Goal: Task Accomplishment & Management: Use online tool/utility

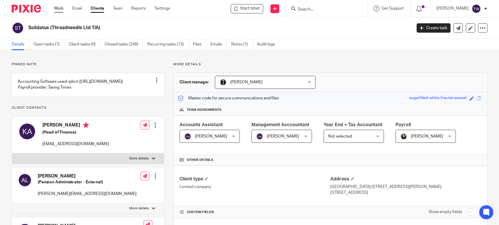
click at [56, 11] on link "Work" at bounding box center [58, 9] width 9 height 6
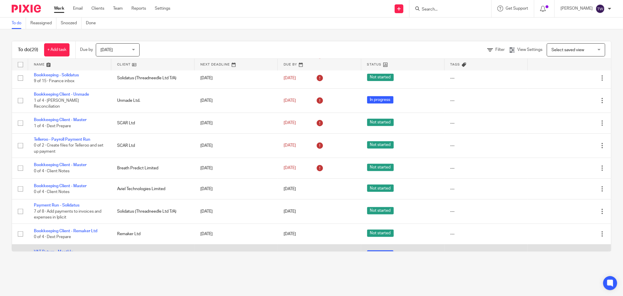
scroll to position [473, 0]
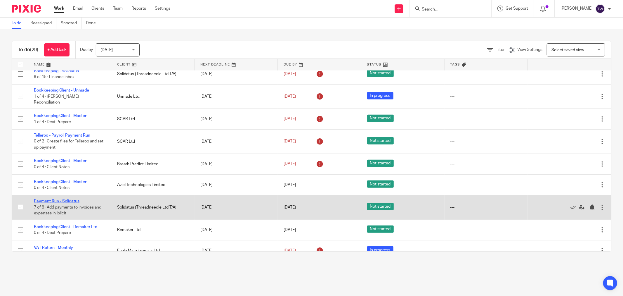
click at [69, 199] on link "Payment Run - Solidatus" at bounding box center [57, 201] width 46 height 4
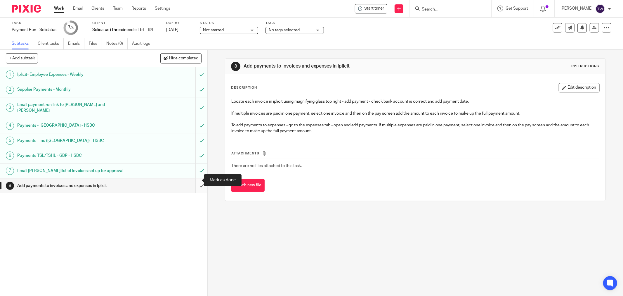
click at [194, 178] on input "submit" at bounding box center [103, 185] width 207 height 15
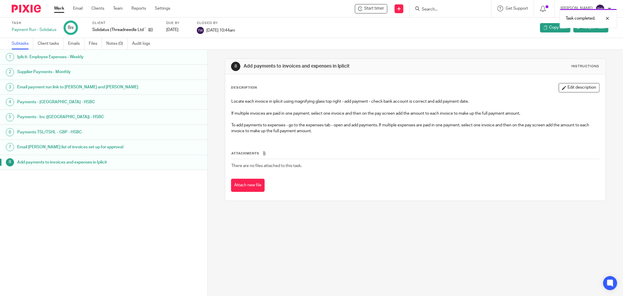
click at [58, 7] on link "Work" at bounding box center [59, 9] width 10 height 6
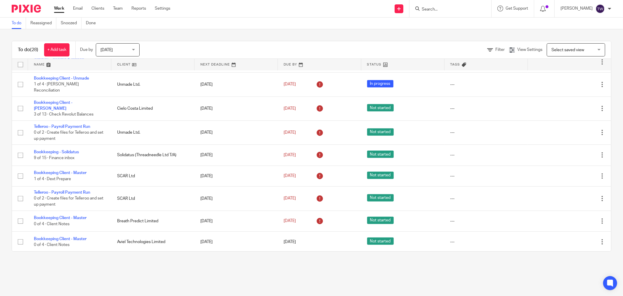
scroll to position [449, 0]
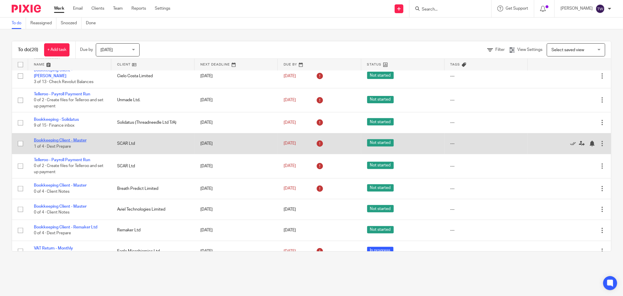
click at [66, 138] on link "Bookkeeping Client - Master" at bounding box center [60, 140] width 53 height 4
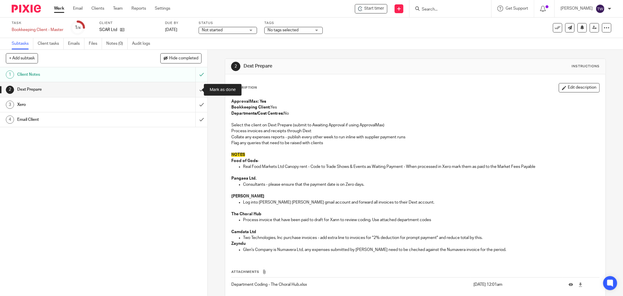
click at [193, 89] on input "submit" at bounding box center [103, 89] width 207 height 15
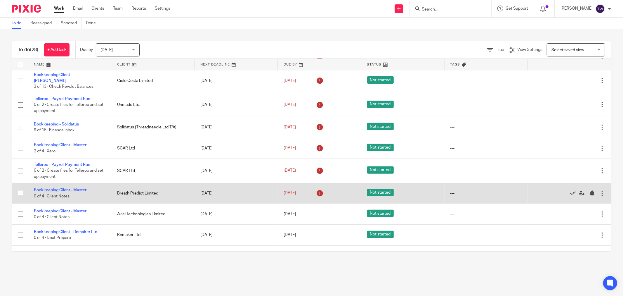
scroll to position [449, 0]
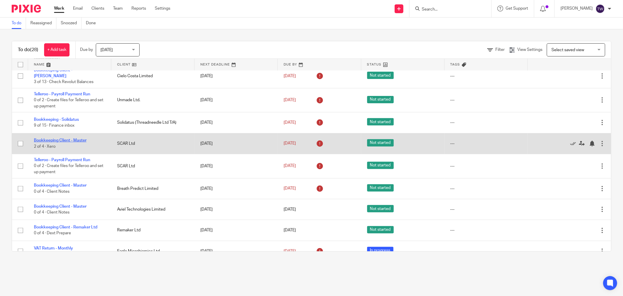
click at [64, 138] on link "Bookkeeping Client - Master" at bounding box center [60, 140] width 53 height 4
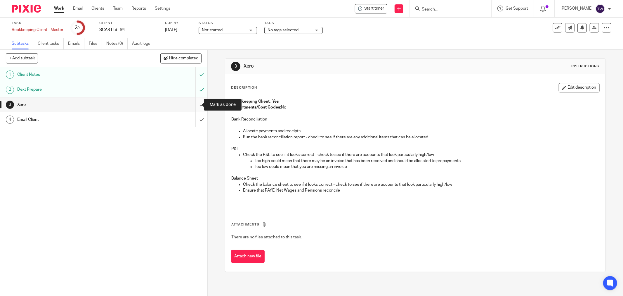
click at [195, 105] on input "submit" at bounding box center [103, 104] width 207 height 15
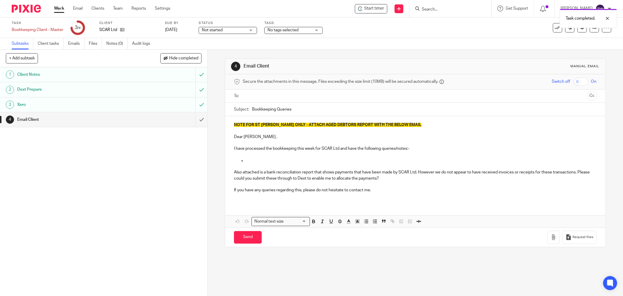
click at [267, 93] on input "text" at bounding box center [415, 96] width 341 height 7
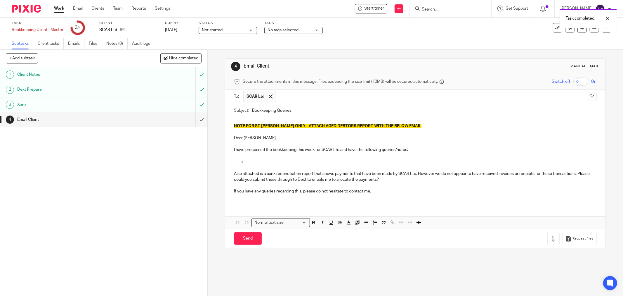
click at [588, 98] on button "Cc" at bounding box center [592, 96] width 9 height 9
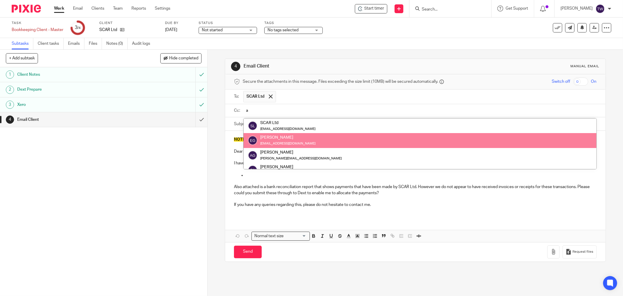
type input "a"
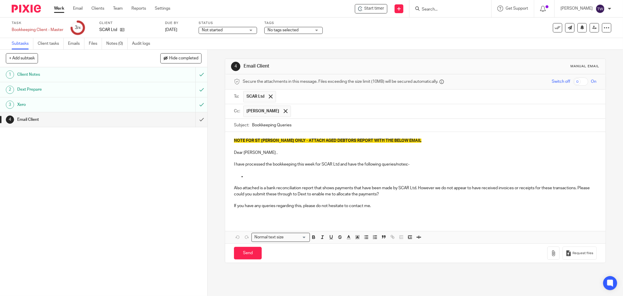
click at [403, 142] on p "NOTE FOR ST [PERSON_NAME] ONLY - ATTACH AGED DEBTORS REPORT WITH THE BELOW EMAIL" at bounding box center [415, 141] width 363 height 6
click at [398, 141] on span "NOTE FOR ST JOHN ONLY - ATTACH AGED DEBTORS REPORT WITH THE BELOW EMAIL" at bounding box center [328, 140] width 188 height 4
click at [398, 141] on span "NOTE FOR ST [PERSON_NAME] ONLY - ATTACH AGED DEBTORS REPORT WITH THE BELOW EMAIL" at bounding box center [328, 140] width 188 height 4
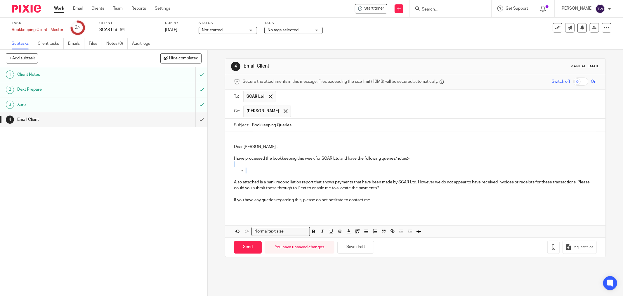
click at [264, 167] on div "Dear Eoghan , I have processed the bookkeeping this week for SCAR Ltd and have …" at bounding box center [415, 172] width 380 height 81
click at [243, 169] on ul at bounding box center [415, 170] width 363 height 6
click at [340, 160] on p "I have processed the bookkeeping this week for SCAR Ltd and have the following …" at bounding box center [415, 158] width 363 height 6
drag, startPoint x: 340, startPoint y: 159, endPoint x: 439, endPoint y: 157, distance: 99.3
click at [439, 157] on p "I have processed the bookkeeping this week for SCAR Ltd and have the following …" at bounding box center [415, 158] width 363 height 6
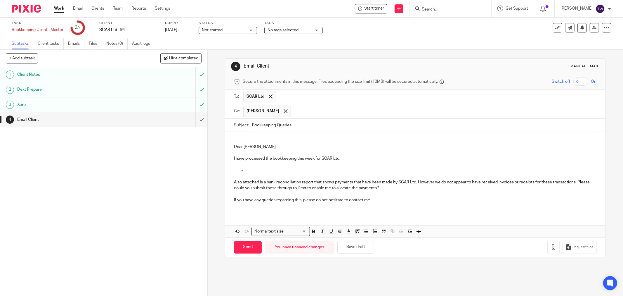
click at [253, 174] on p at bounding box center [415, 176] width 363 height 6
click at [252, 171] on p at bounding box center [421, 170] width 351 height 6
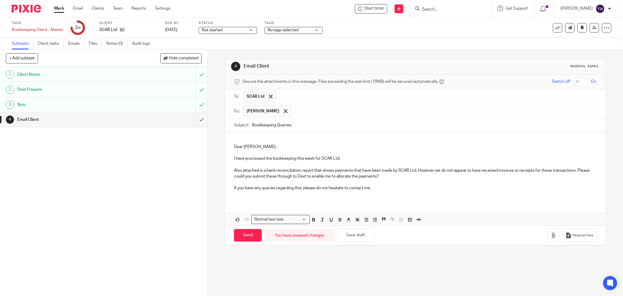
click at [238, 171] on p "Also attached is a bank reconciliation report that shows payments that have bee…" at bounding box center [415, 173] width 363 height 12
click at [243, 172] on p "Also attached is a bank reconciliation report that shows payments that have bee…" at bounding box center [415, 173] width 363 height 12
click at [551, 237] on icon "button" at bounding box center [554, 235] width 6 height 6
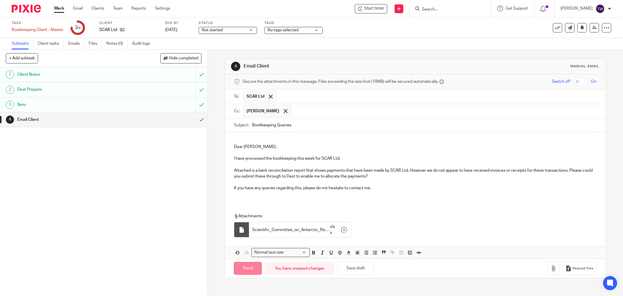
click at [250, 268] on input "Send" at bounding box center [248, 268] width 28 height 13
type input "Sent"
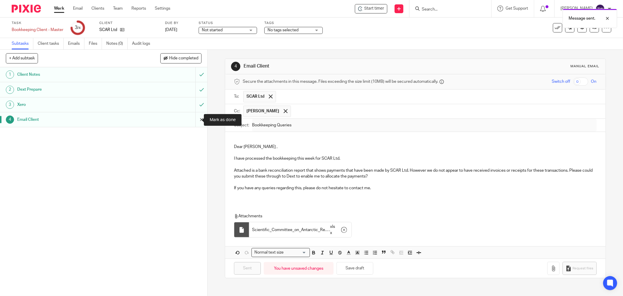
click at [195, 117] on input "submit" at bounding box center [103, 119] width 207 height 15
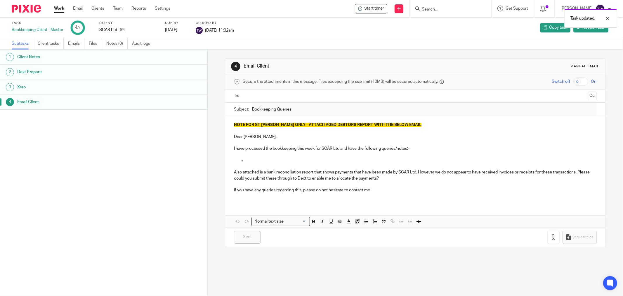
click at [61, 11] on link "Work" at bounding box center [59, 9] width 10 height 6
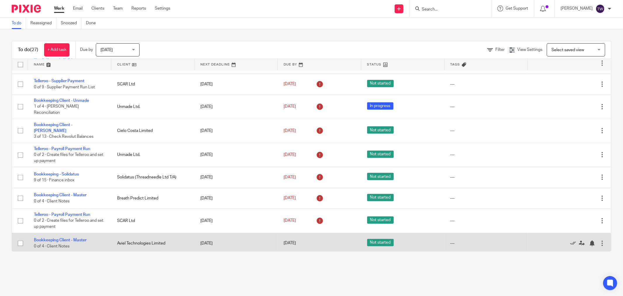
scroll to position [428, 0]
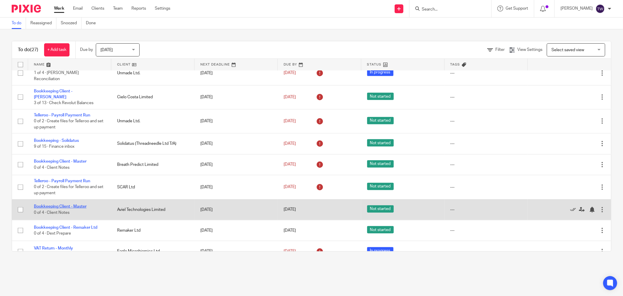
click at [73, 204] on link "Bookkeeping Client - Master" at bounding box center [60, 206] width 53 height 4
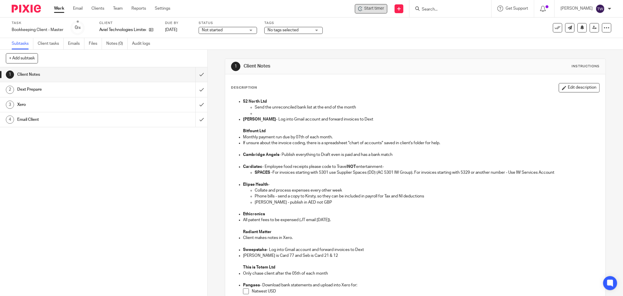
click at [376, 8] on span "Start timer" at bounding box center [374, 9] width 20 height 6
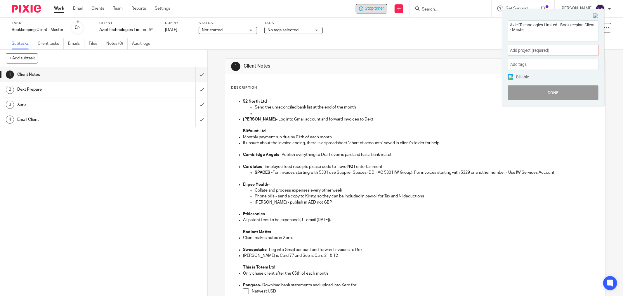
click at [558, 52] on span "Add project (required) :" at bounding box center [547, 50] width 74 height 6
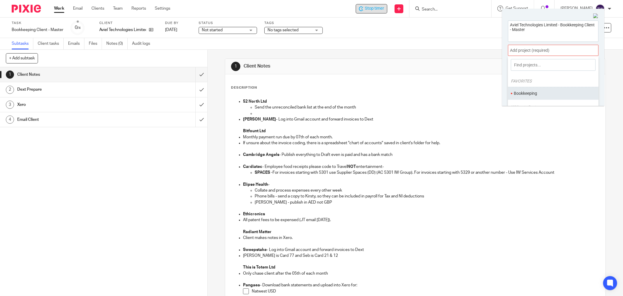
click at [542, 91] on li "Bookkeeping" at bounding box center [552, 93] width 76 height 6
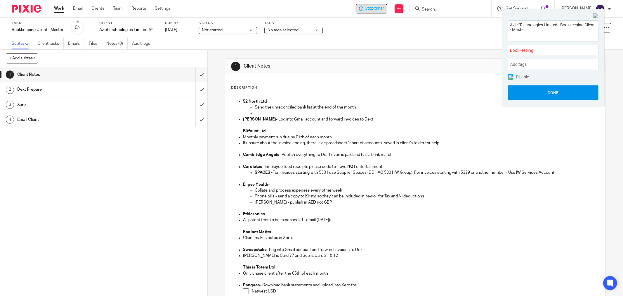
click at [574, 88] on button "Done" at bounding box center [553, 92] width 91 height 15
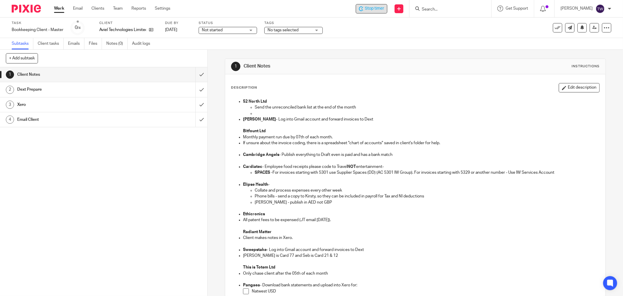
click at [375, 10] on span "Stop timer" at bounding box center [374, 9] width 19 height 6
click at [97, 11] on link "Clients" at bounding box center [97, 9] width 13 height 6
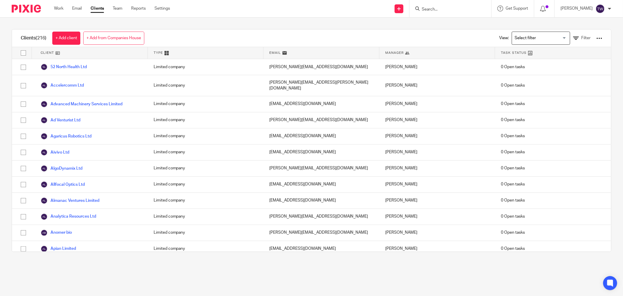
click at [446, 13] on div at bounding box center [450, 8] width 82 height 17
click at [445, 10] on input "Search" at bounding box center [447, 9] width 53 height 5
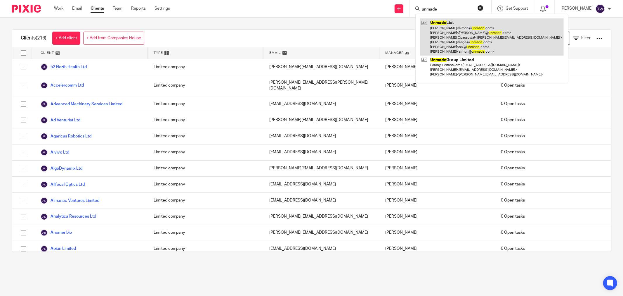
type input "unmade"
click at [454, 27] on link at bounding box center [492, 36] width 144 height 37
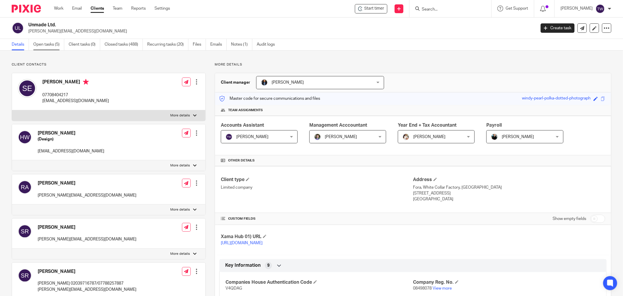
click at [55, 45] on link "Open tasks (5)" at bounding box center [48, 44] width 31 height 11
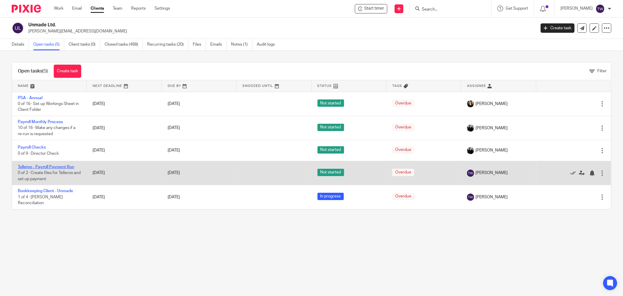
click at [45, 167] on link "Telleroo - Payroll Payment Run" at bounding box center [46, 167] width 56 height 4
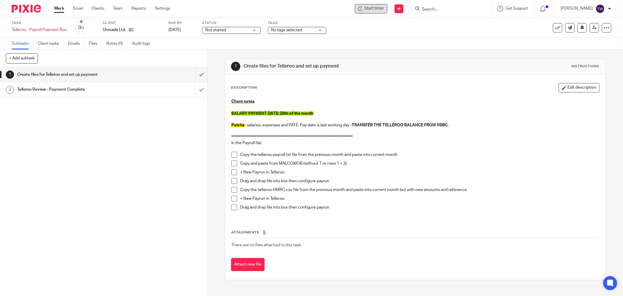
click at [377, 11] on span "Start timer" at bounding box center [374, 9] width 20 height 6
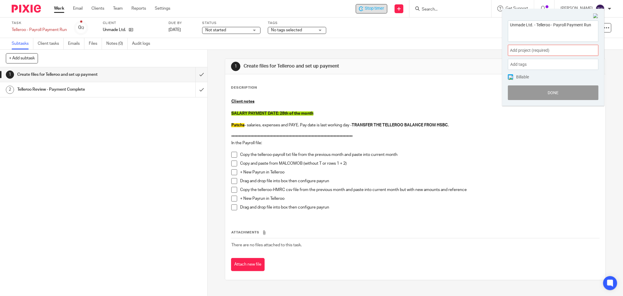
click at [518, 52] on span "Add project (required) :" at bounding box center [547, 50] width 74 height 6
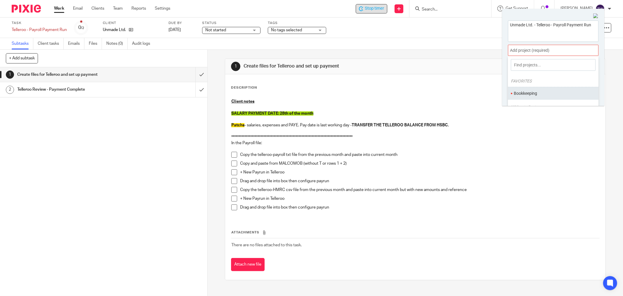
click at [538, 96] on li "Bookkeeping" at bounding box center [552, 93] width 76 height 6
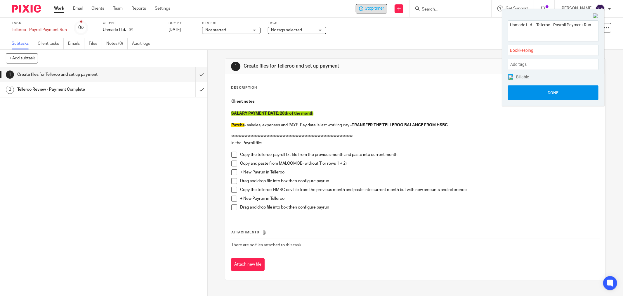
click at [533, 89] on button "Done" at bounding box center [553, 92] width 91 height 15
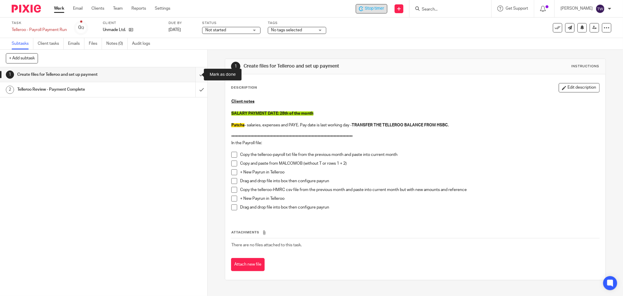
click at [192, 74] on input "submit" at bounding box center [103, 74] width 207 height 15
click at [195, 88] on input "submit" at bounding box center [103, 89] width 207 height 15
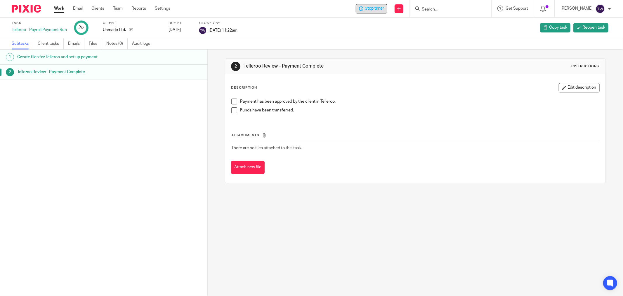
click at [377, 8] on span "Stop timer" at bounding box center [374, 9] width 19 height 6
click at [63, 9] on link "Work" at bounding box center [59, 9] width 10 height 6
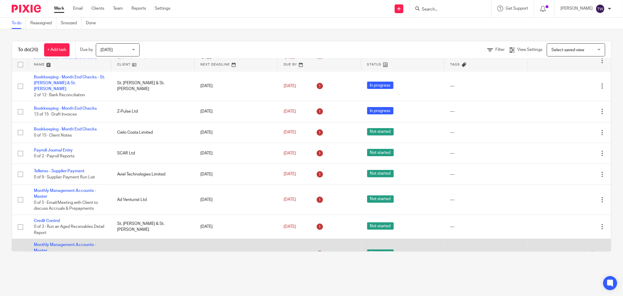
scroll to position [97, 0]
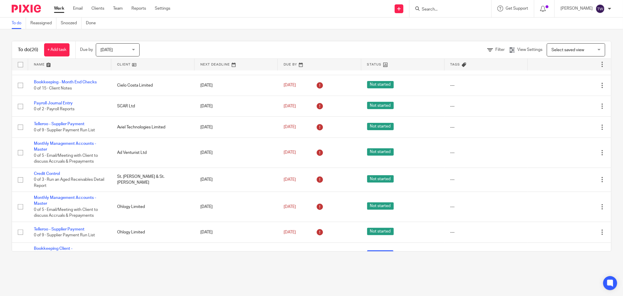
click at [437, 15] on div at bounding box center [450, 8] width 82 height 17
click at [438, 10] on input "Search" at bounding box center [447, 9] width 53 height 5
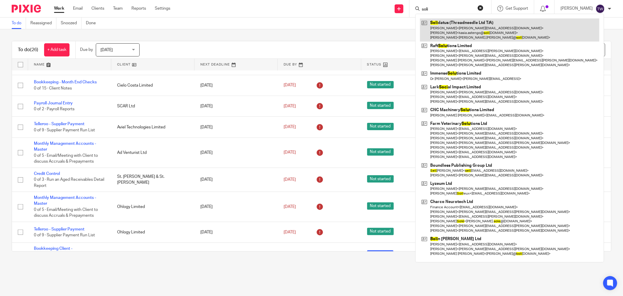
type input "soli"
click at [453, 22] on link at bounding box center [509, 29] width 179 height 23
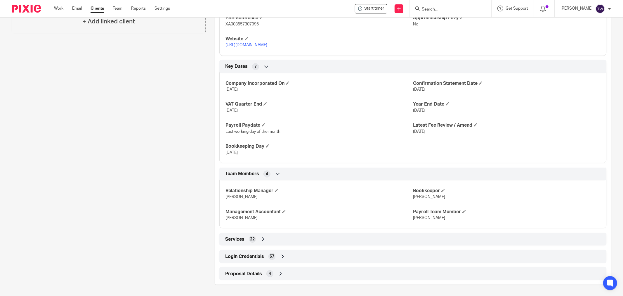
scroll to position [301, 0]
click at [256, 255] on span "Login Credentials" at bounding box center [244, 256] width 39 height 6
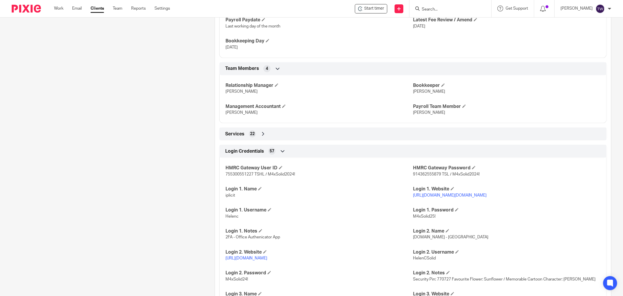
scroll to position [463, 0]
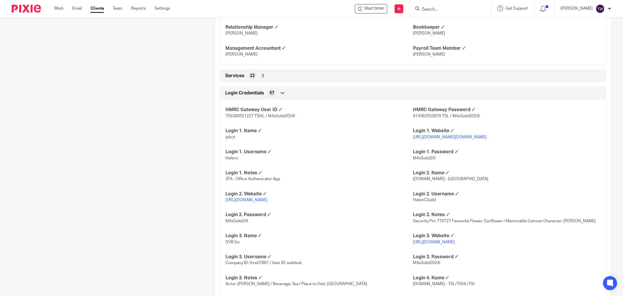
click at [467, 137] on link "[URL][DOMAIN_NAME][DOMAIN_NAME]" at bounding box center [450, 137] width 74 height 4
click at [55, 8] on link "Work" at bounding box center [58, 9] width 9 height 6
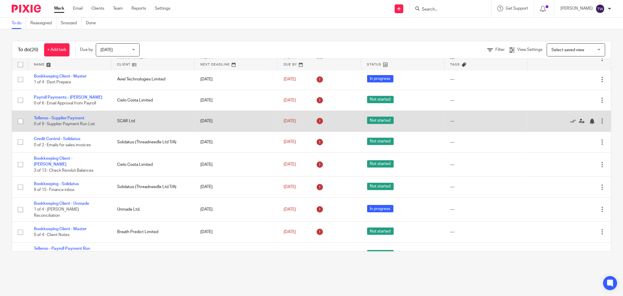
scroll to position [357, 0]
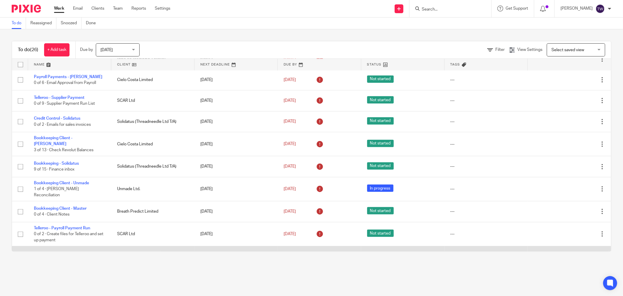
click at [61, 251] on link "Bookkeeping Client - Master" at bounding box center [60, 253] width 53 height 4
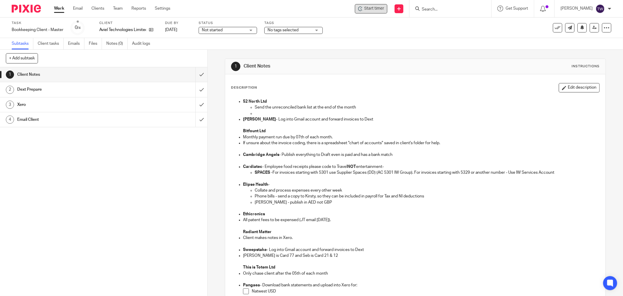
click at [373, 11] on span "Start timer" at bounding box center [374, 9] width 20 height 6
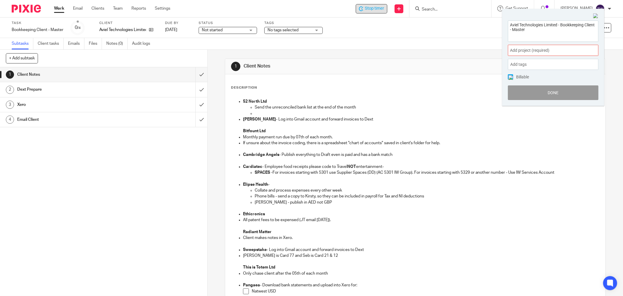
click at [534, 51] on span "Add project (required) :" at bounding box center [547, 50] width 74 height 6
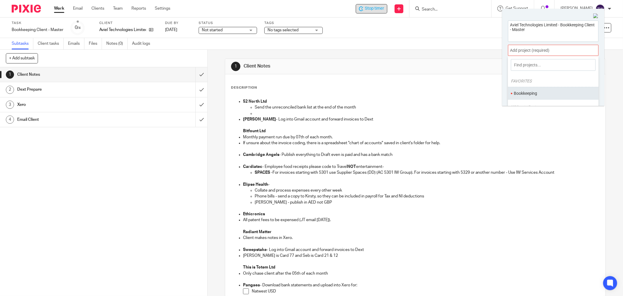
click at [537, 90] on li "Bookkeeping" at bounding box center [552, 93] width 76 height 6
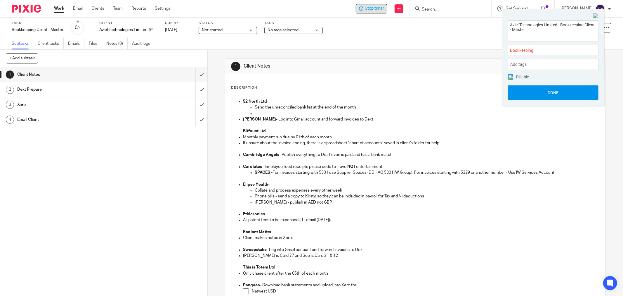
click at [536, 93] on button "Done" at bounding box center [553, 92] width 91 height 15
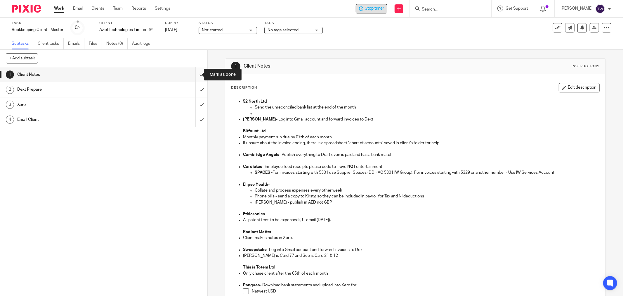
click at [197, 74] on input "submit" at bounding box center [103, 74] width 207 height 15
